Goal: Task Accomplishment & Management: Manage account settings

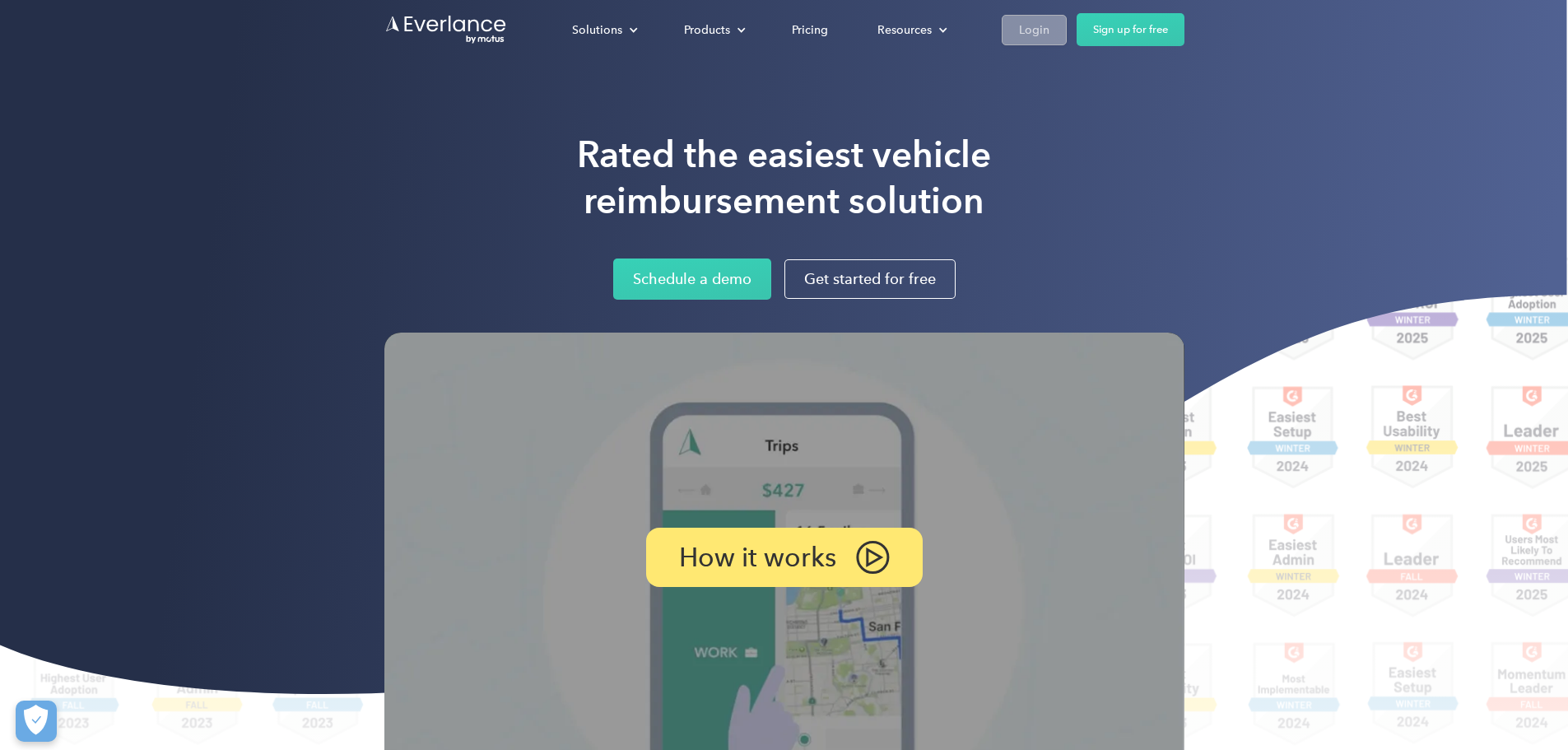
click at [1049, 24] on div "Login" at bounding box center [1033, 30] width 30 height 20
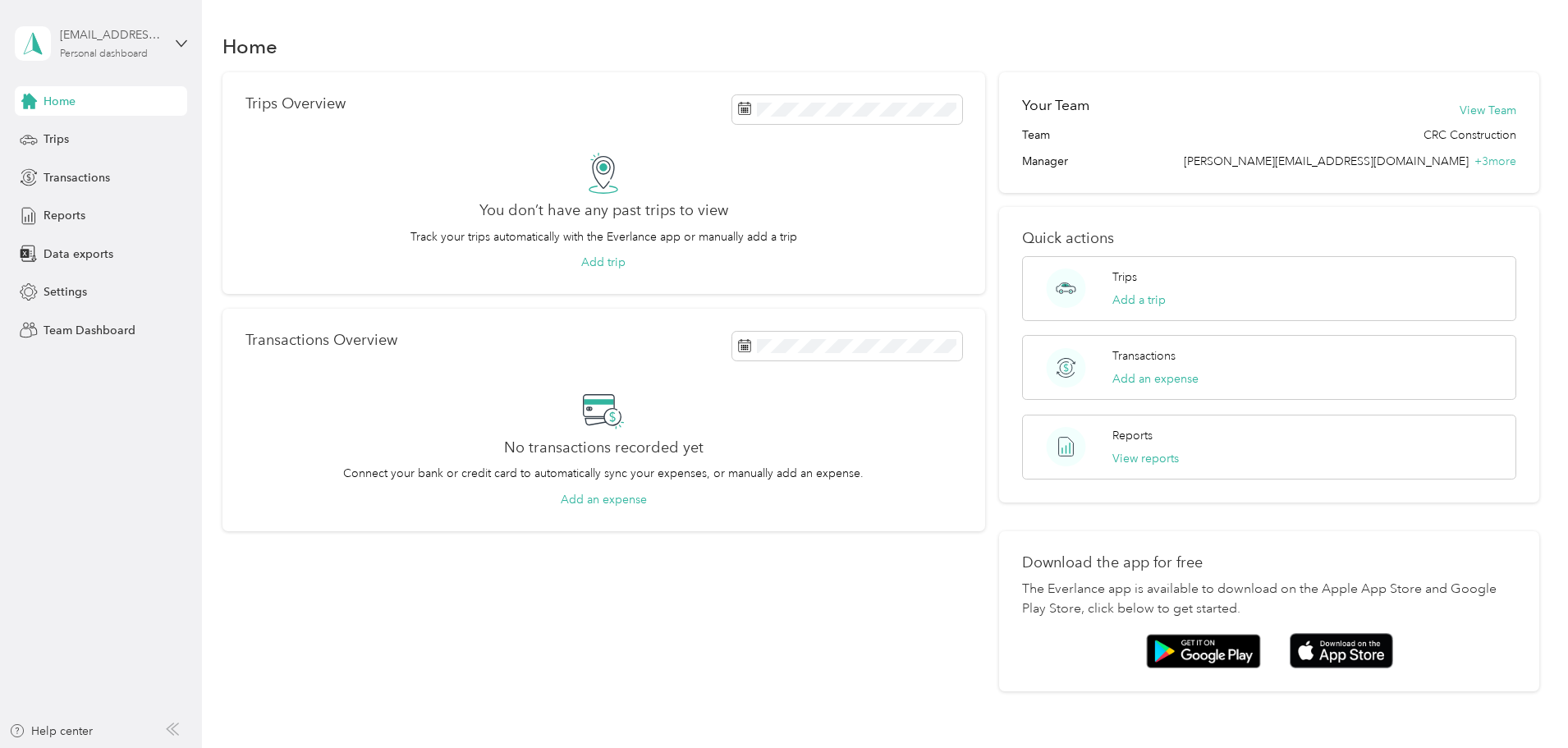
click at [103, 42] on div "[EMAIL_ADDRESS][DOMAIN_NAME]" at bounding box center [111, 35] width 103 height 17
click at [75, 130] on div "Team dashboard" at bounding box center [73, 135] width 88 height 17
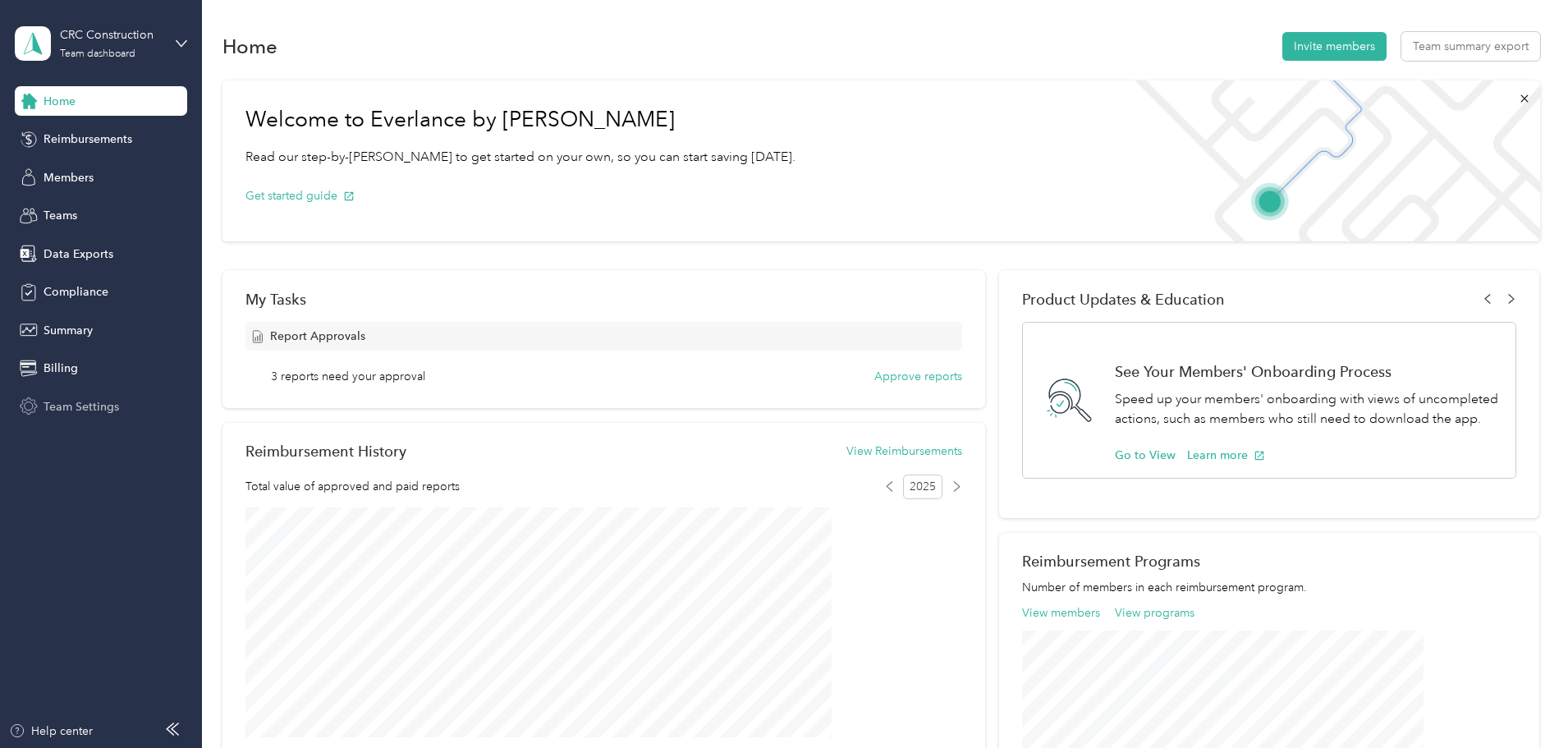
click at [60, 412] on span "Team Settings" at bounding box center [81, 407] width 75 height 17
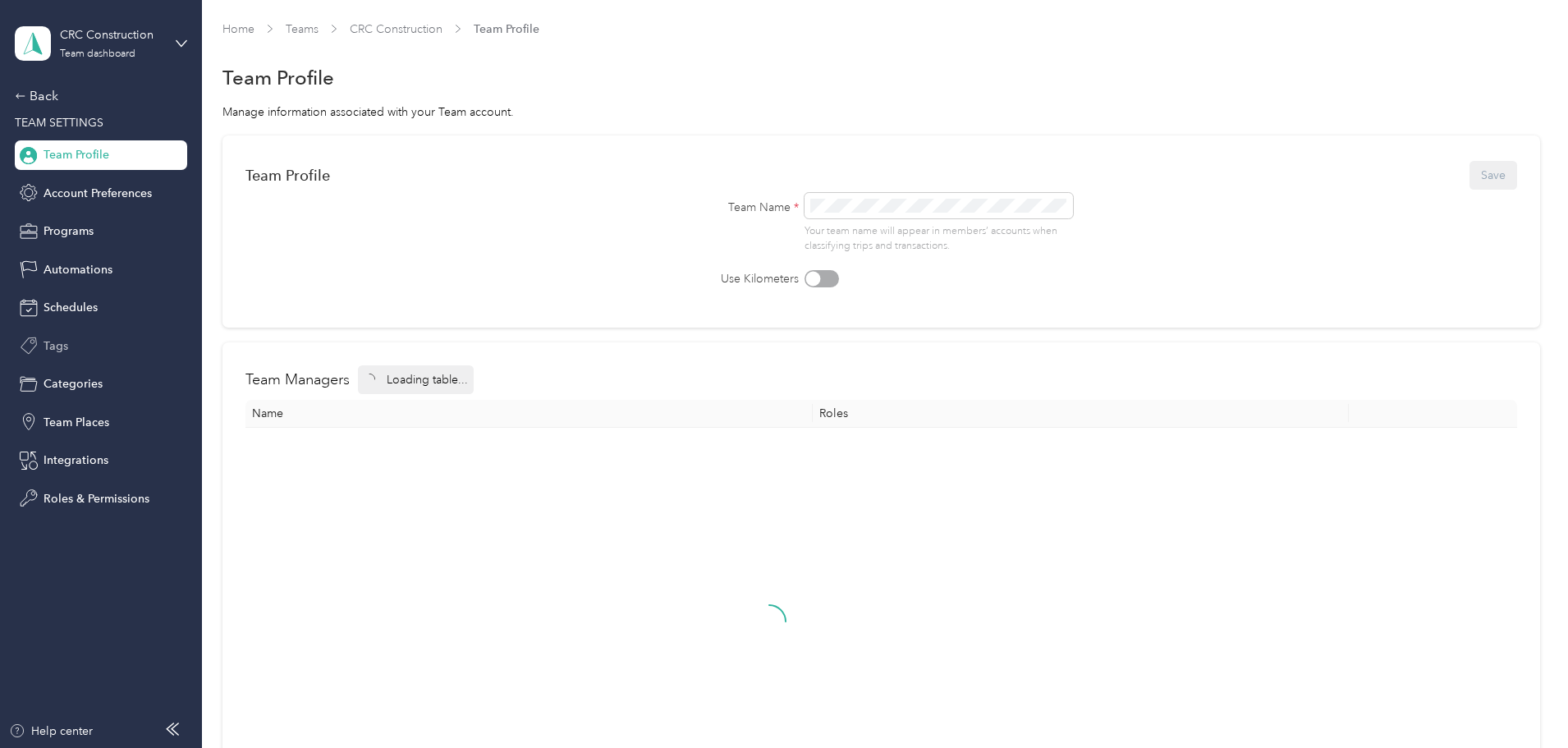
click at [53, 339] on span "Tags" at bounding box center [55, 346] width 25 height 17
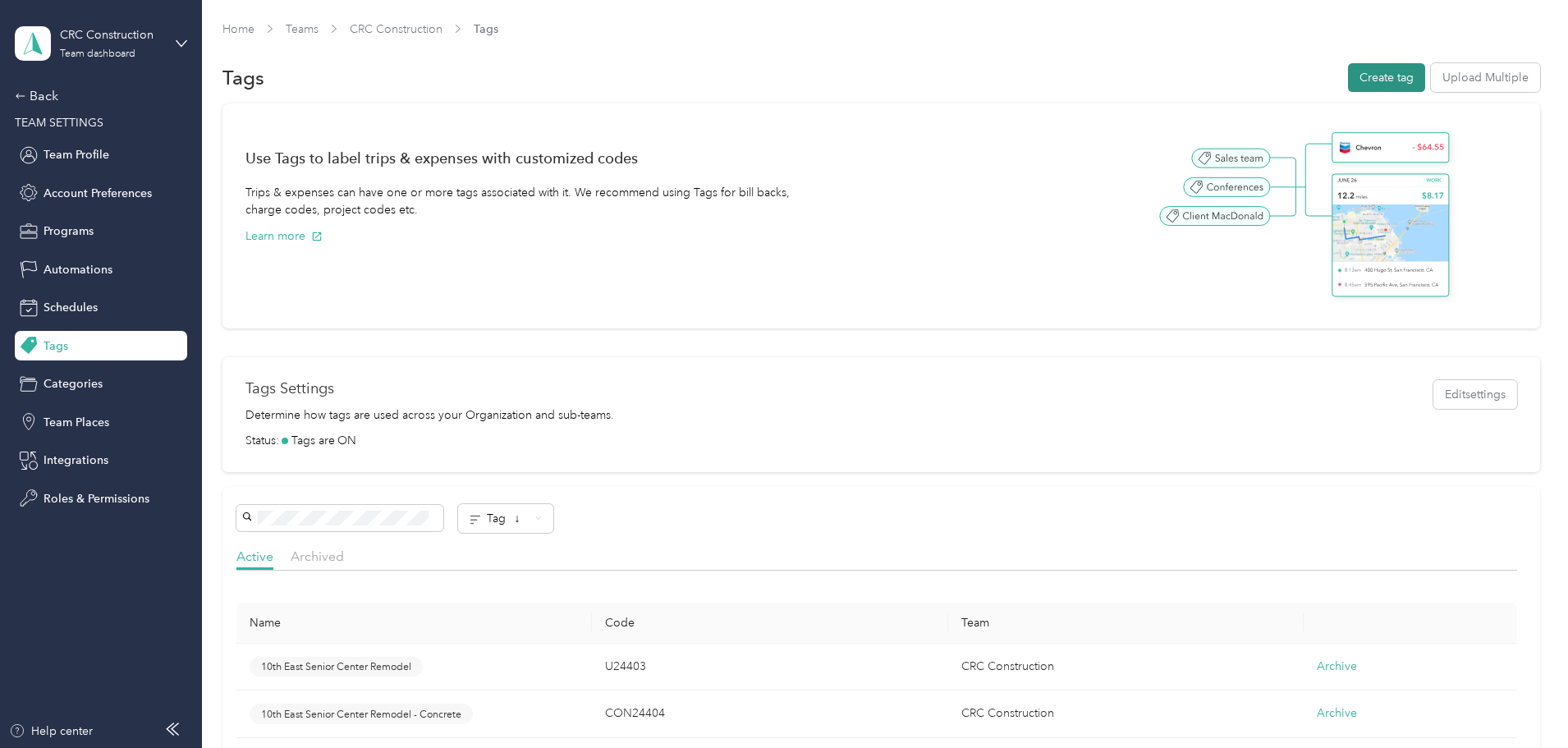
click at [1348, 82] on button "Create tag" at bounding box center [1387, 77] width 77 height 28
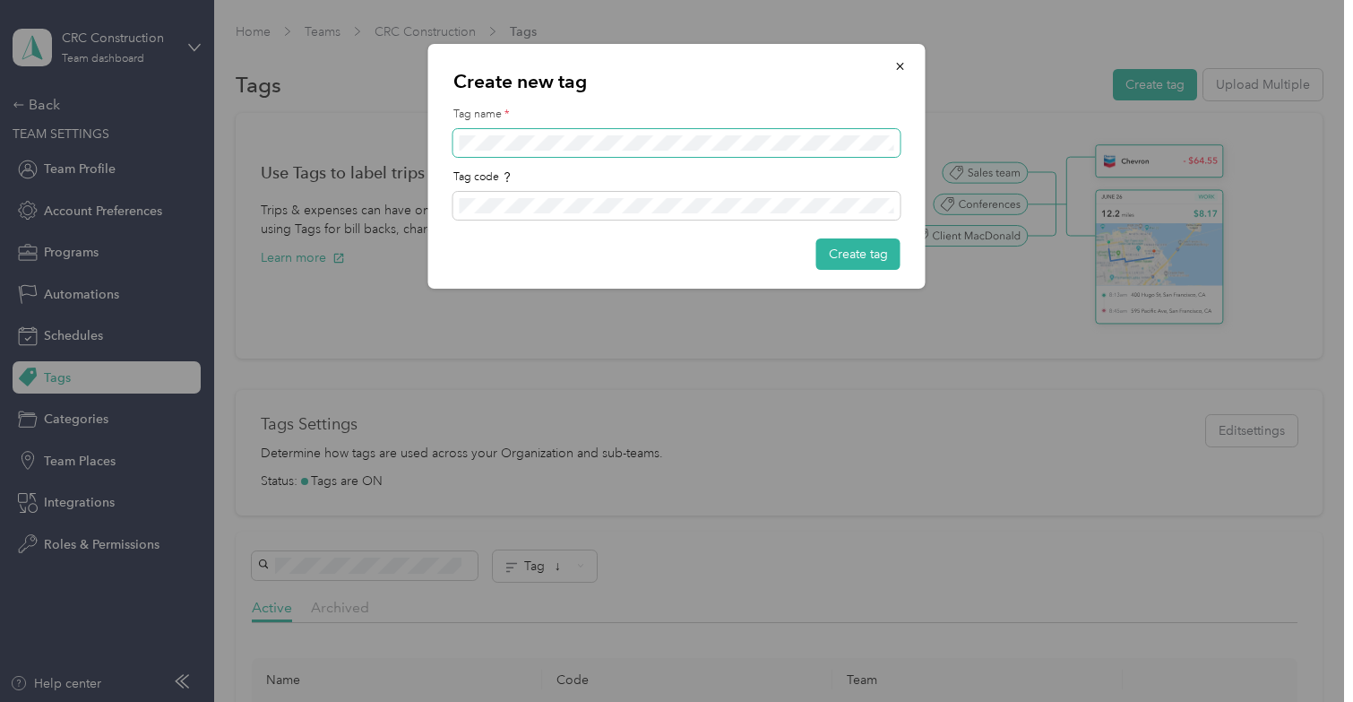
click at [502, 133] on span at bounding box center [676, 143] width 447 height 29
click at [861, 253] on button "Create tag" at bounding box center [858, 253] width 84 height 31
